Goal: Answer question/provide support

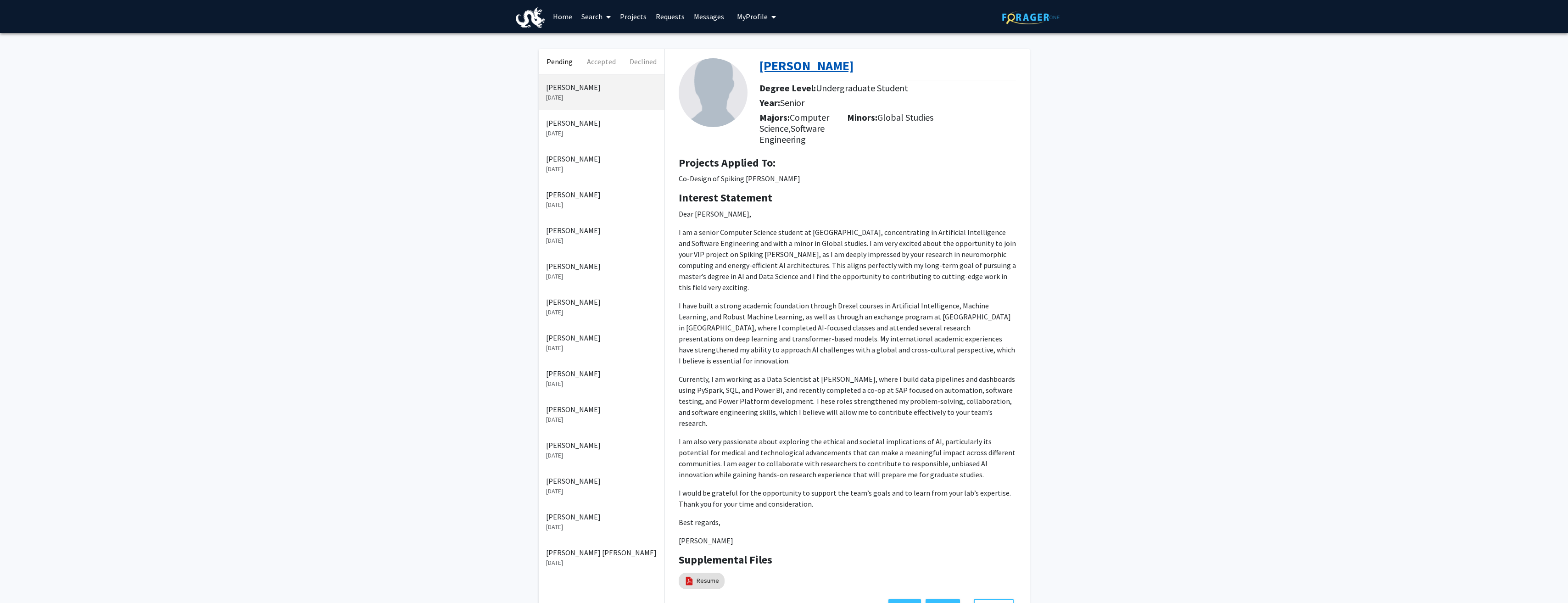
drag, startPoint x: 873, startPoint y: 67, endPoint x: 760, endPoint y: 73, distance: 113.2
click at [760, 73] on div "[PERSON_NAME]" at bounding box center [891, 68] width 264 height 19
copy b "[PERSON_NAME]"
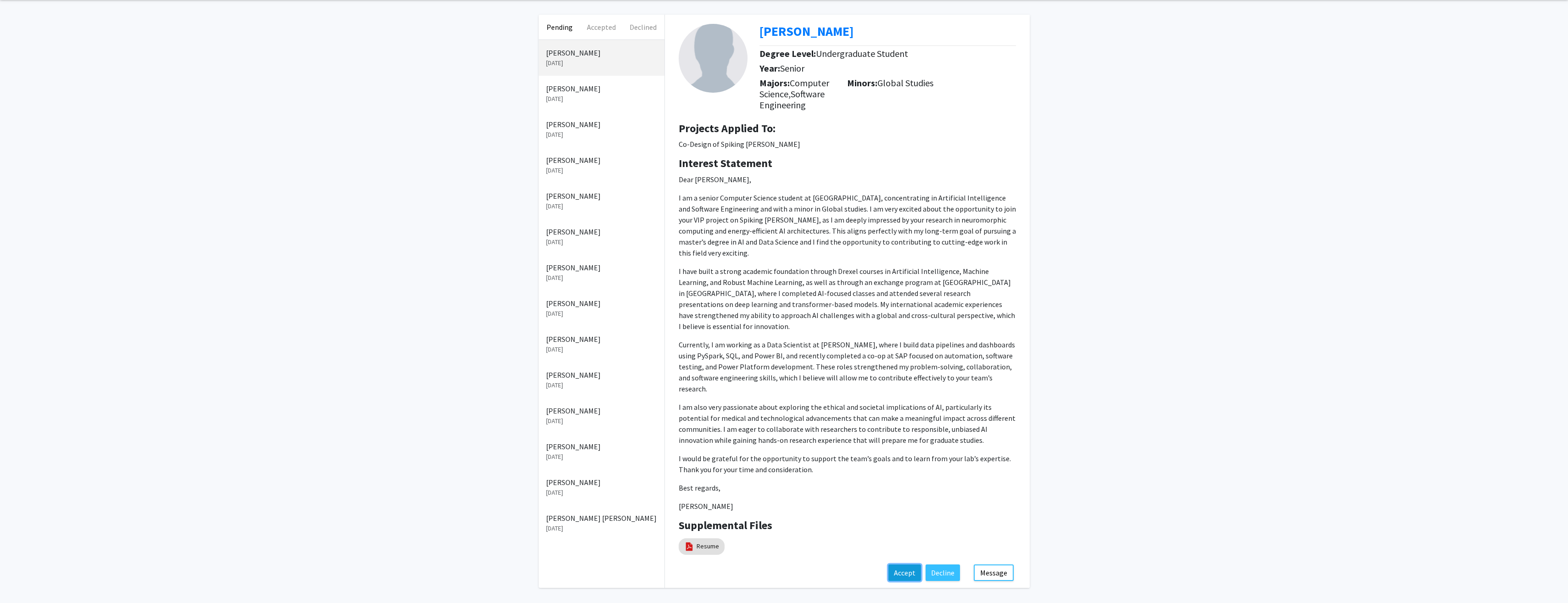
click at [910, 565] on button "Accept" at bounding box center [904, 573] width 33 height 17
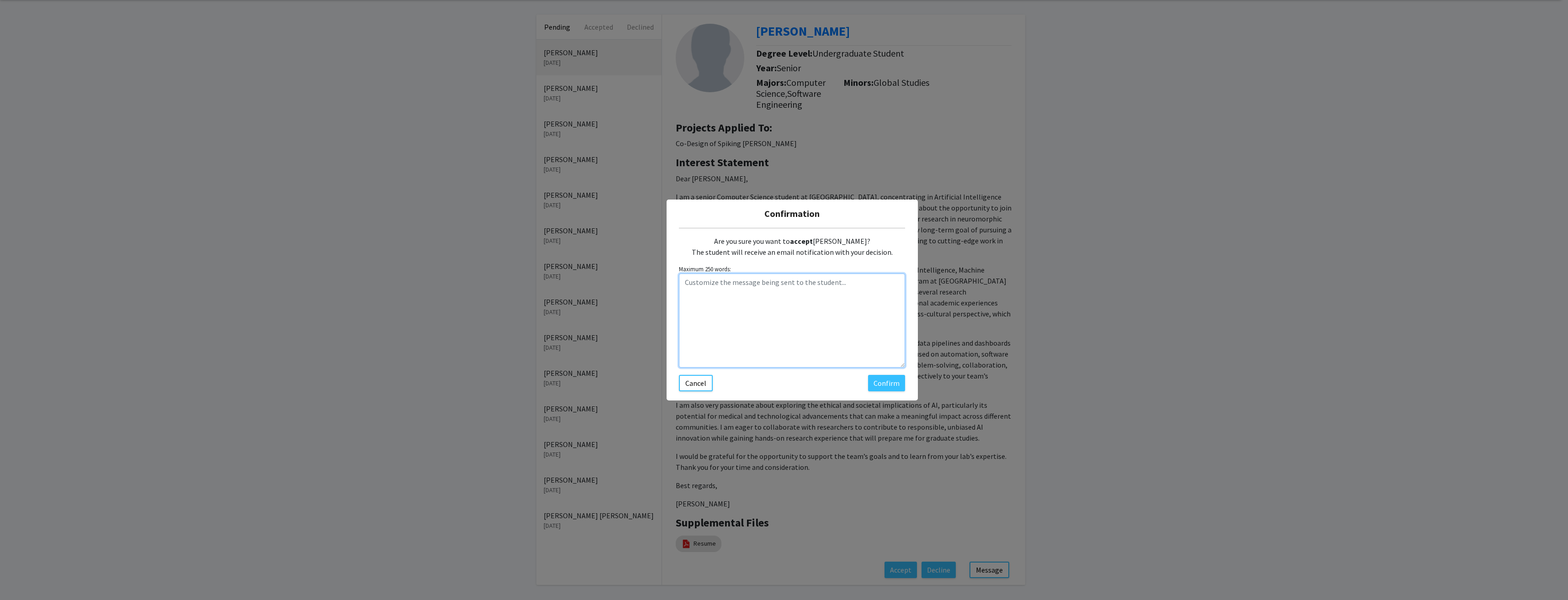
click at [756, 282] on textarea "Customize the message being sent to the student..." at bounding box center [792, 320] width 226 height 94
paste textarea "[URL][DOMAIN_NAME][EMAIL_ADDRESS][DOMAIN_NAME]"
click at [681, 281] on textarea "[URL][DOMAIN_NAME][EMAIL_ADDRESS][DOMAIN_NAME]" at bounding box center [792, 320] width 226 height 94
type textarea "Thank you for your interest. Please use this link to schedule a meeting! [URL][…"
click at [885, 383] on button "Confirm" at bounding box center [887, 383] width 37 height 17
